Goal: Task Accomplishment & Management: Complete application form

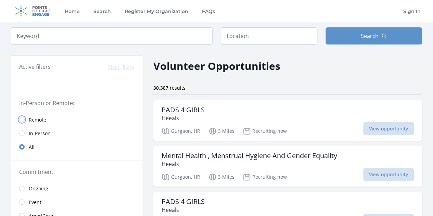
click at [24, 119] on input "radio" at bounding box center [21, 119] width 5 height 5
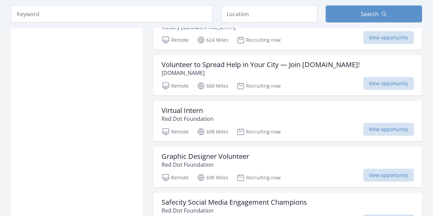
scroll to position [839, 0]
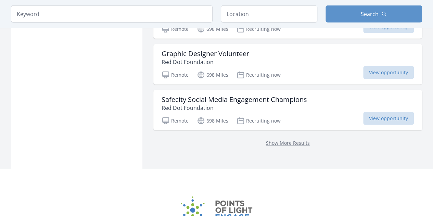
scroll to position [963, 0]
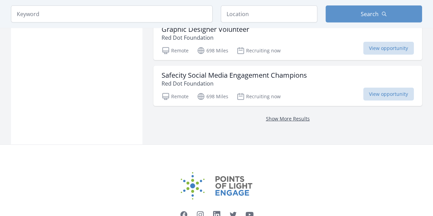
click at [288, 115] on link "Show More Results" at bounding box center [288, 118] width 44 height 6
click at [287, 115] on link "Show More Results" at bounding box center [288, 118] width 44 height 6
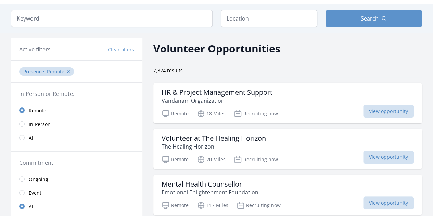
scroll to position [37, 0]
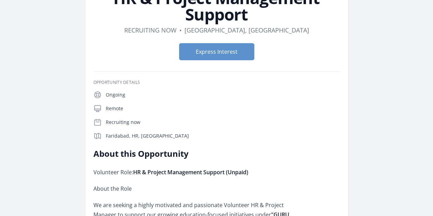
scroll to position [62, 0]
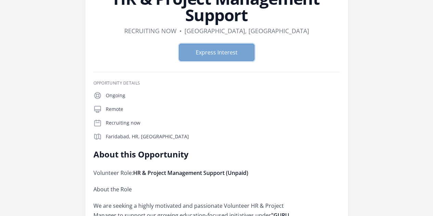
click at [230, 44] on button "Express Interest" at bounding box center [216, 52] width 75 height 17
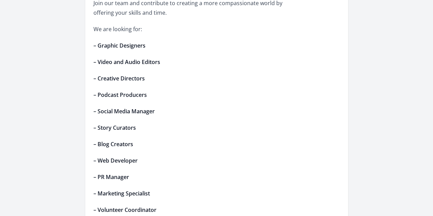
scroll to position [274, 0]
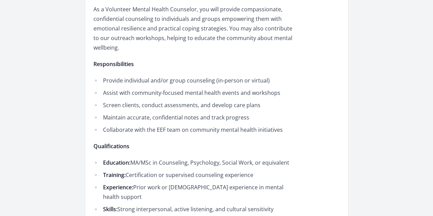
scroll to position [303, 0]
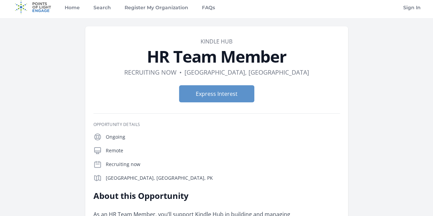
scroll to position [0, 0]
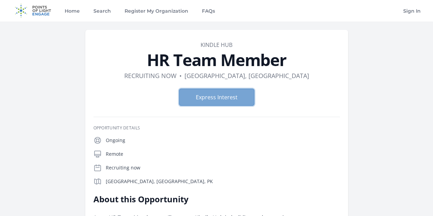
click at [223, 96] on button "Express Interest" at bounding box center [216, 97] width 75 height 17
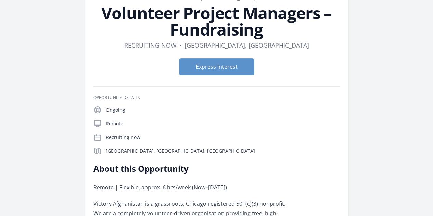
scroll to position [3, 0]
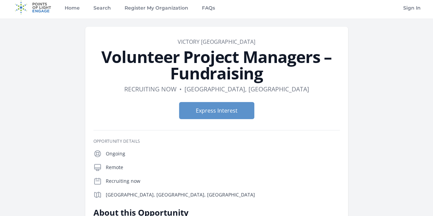
drag, startPoint x: 55, startPoint y: 56, endPoint x: 378, endPoint y: 65, distance: 323.3
click at [340, 65] on h1 "Volunteer Project Managers – Fundraising" at bounding box center [216, 65] width 246 height 33
copy h1 "Volunteer Project Managers – Fundraising"
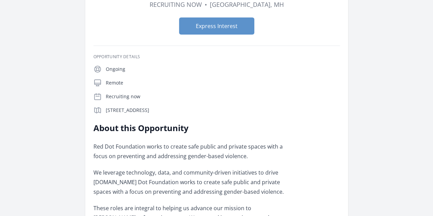
scroll to position [40, 0]
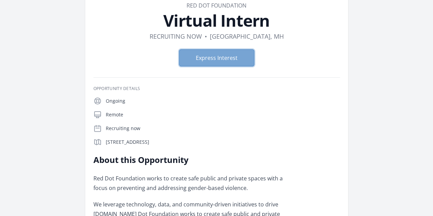
click at [202, 57] on button "Express Interest" at bounding box center [216, 57] width 75 height 17
